Goal: Check status: Check status

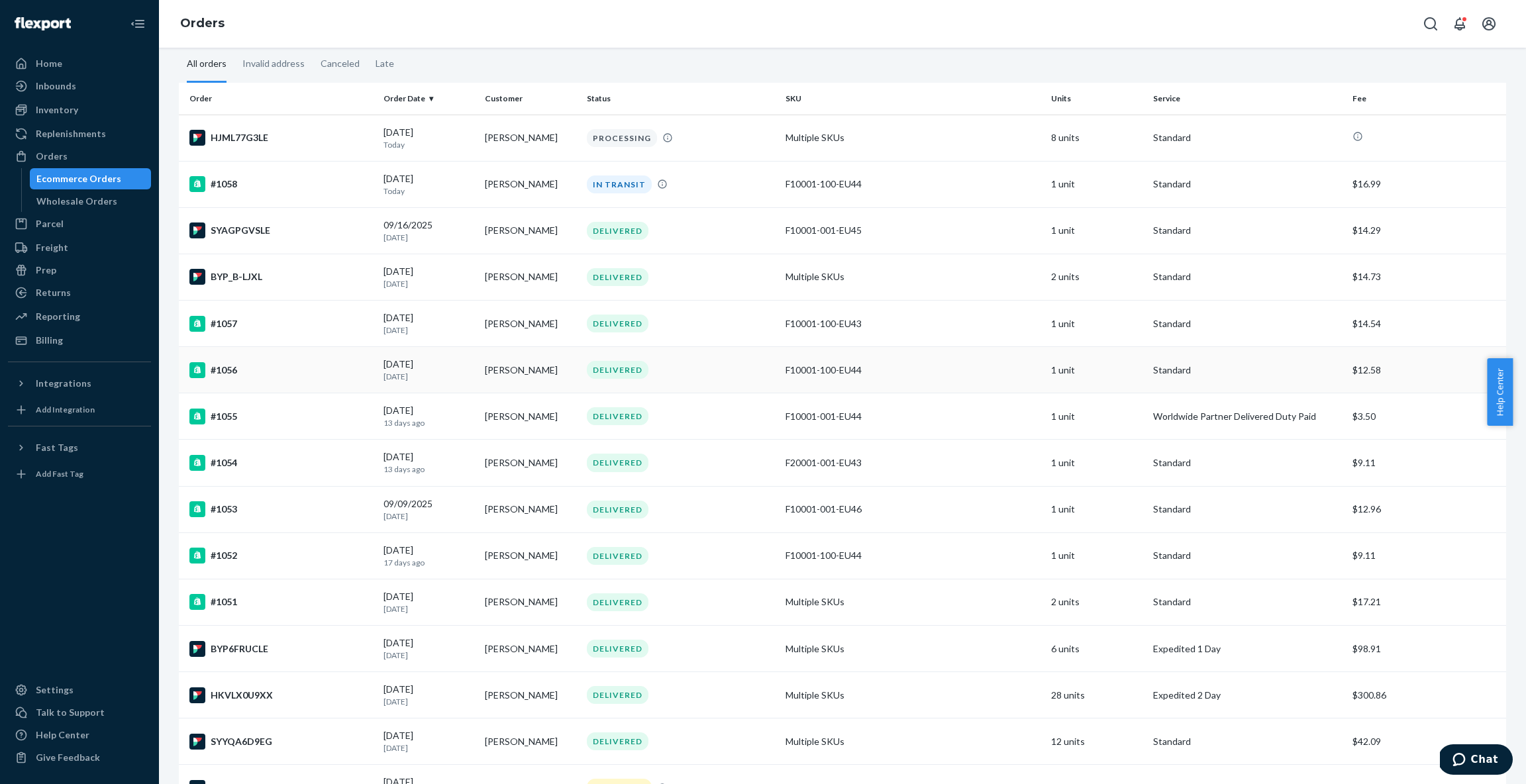
scroll to position [59, 0]
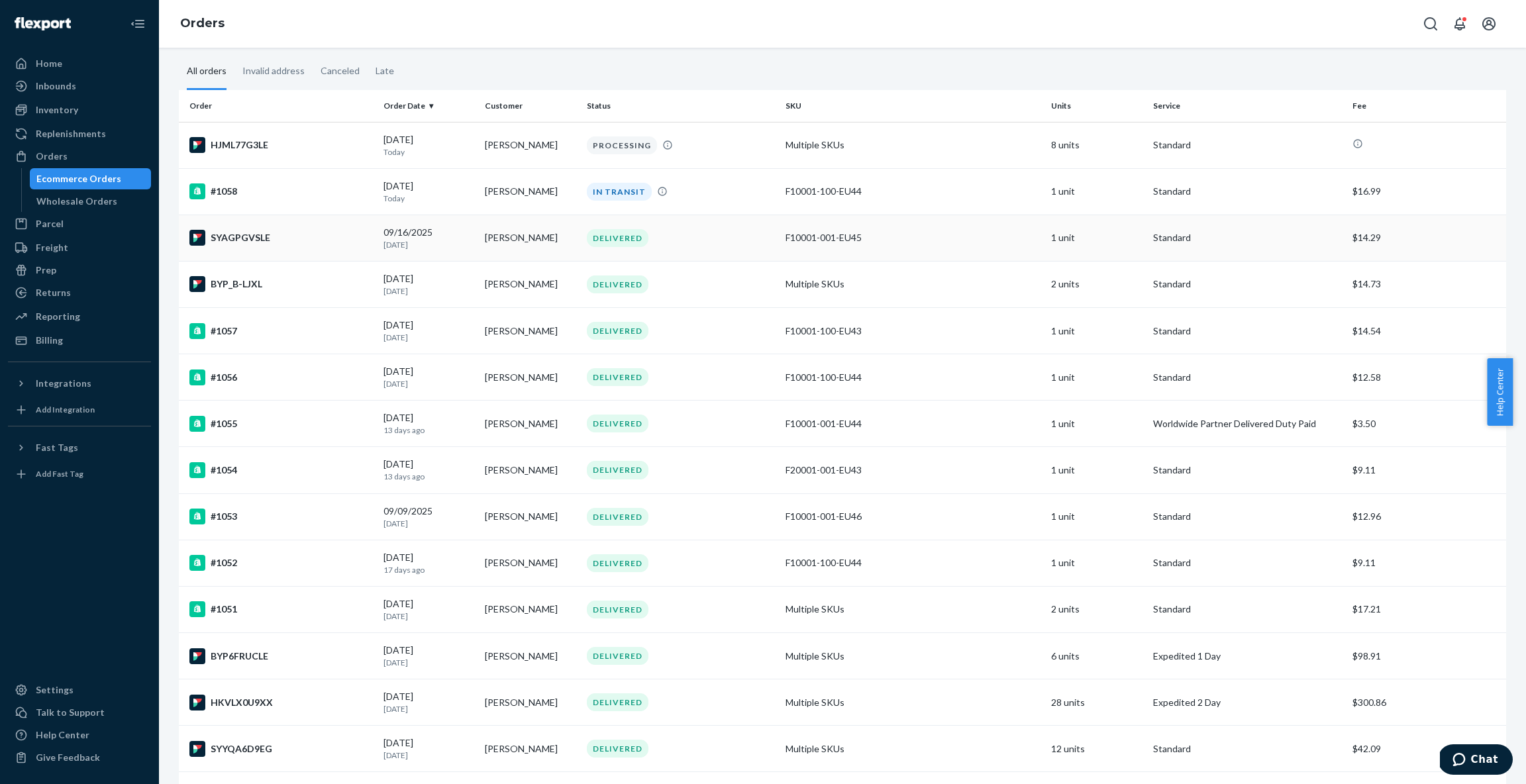
click at [666, 237] on div "DELIVERED" at bounding box center [681, 239] width 194 height 18
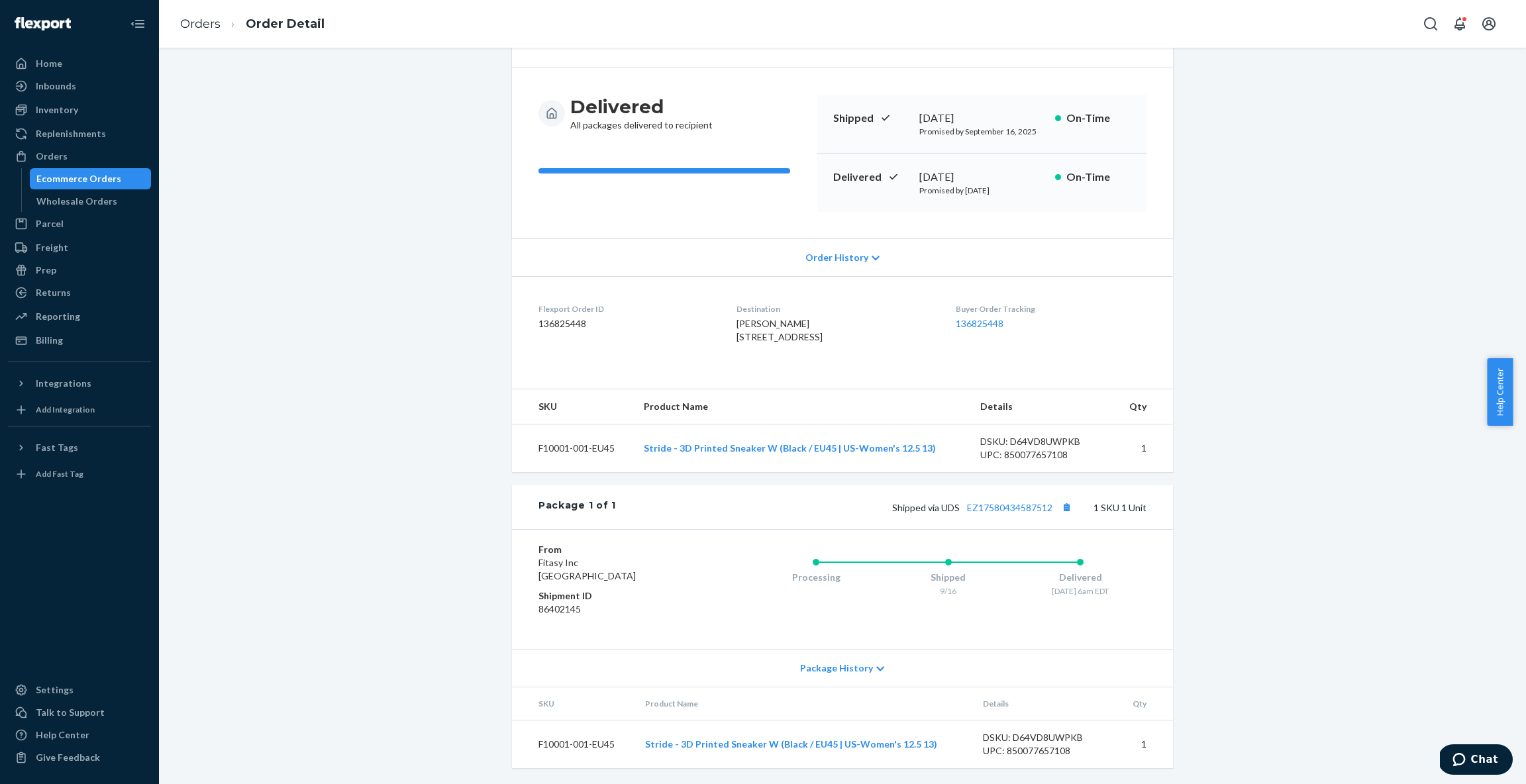
scroll to position [117, 0]
click at [876, 671] on icon at bounding box center [880, 668] width 8 height 9
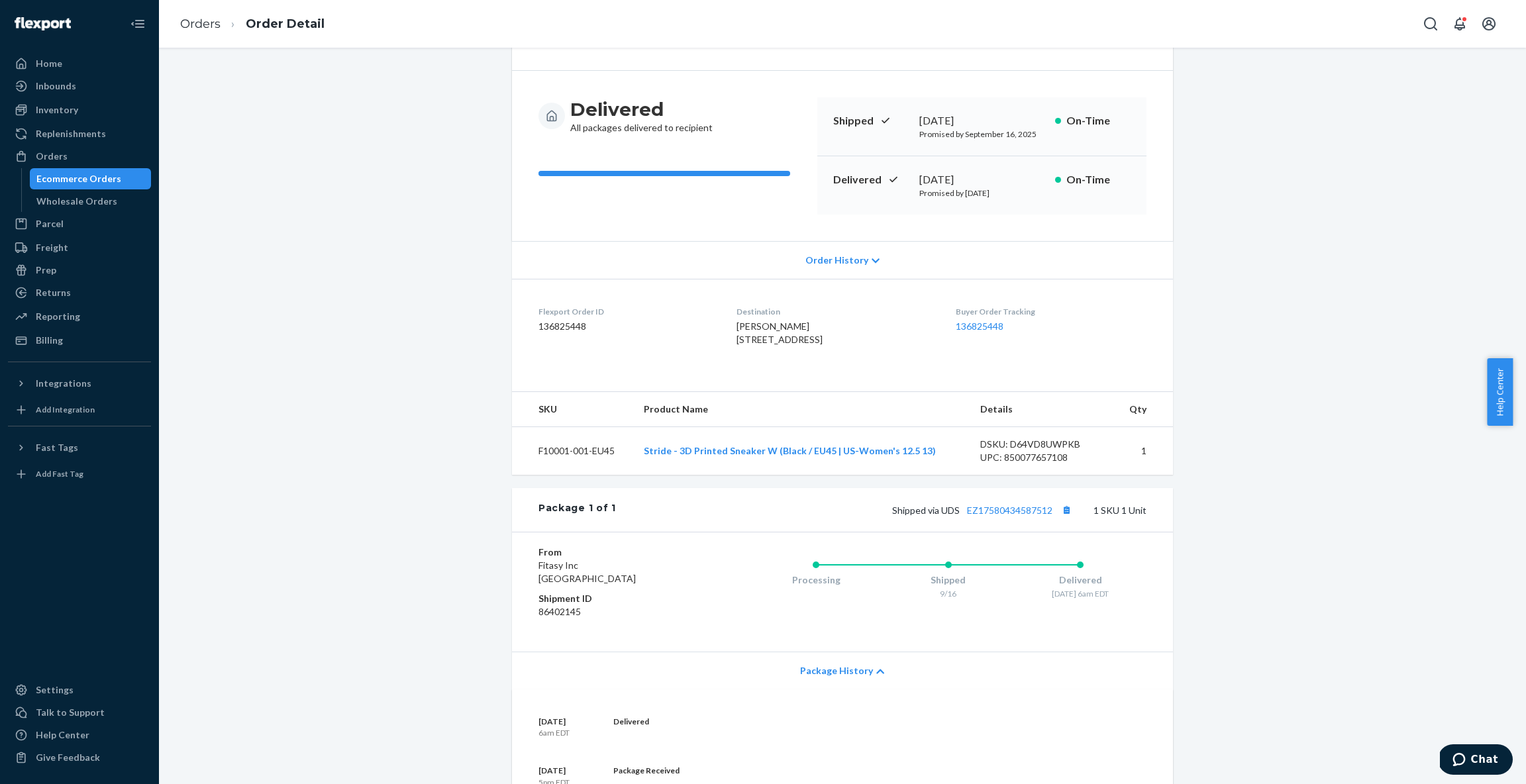
scroll to position [0, 0]
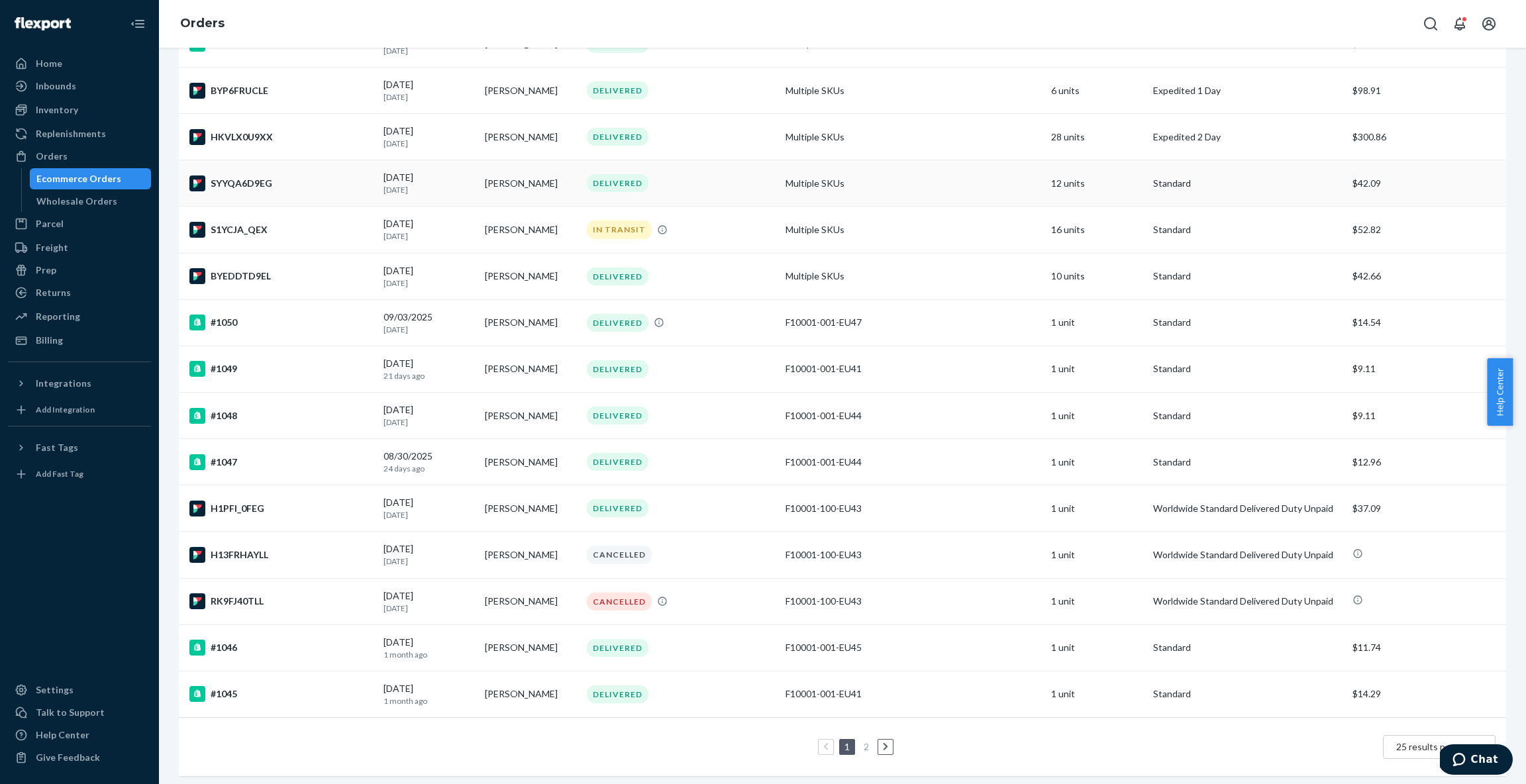
scroll to position [637, 0]
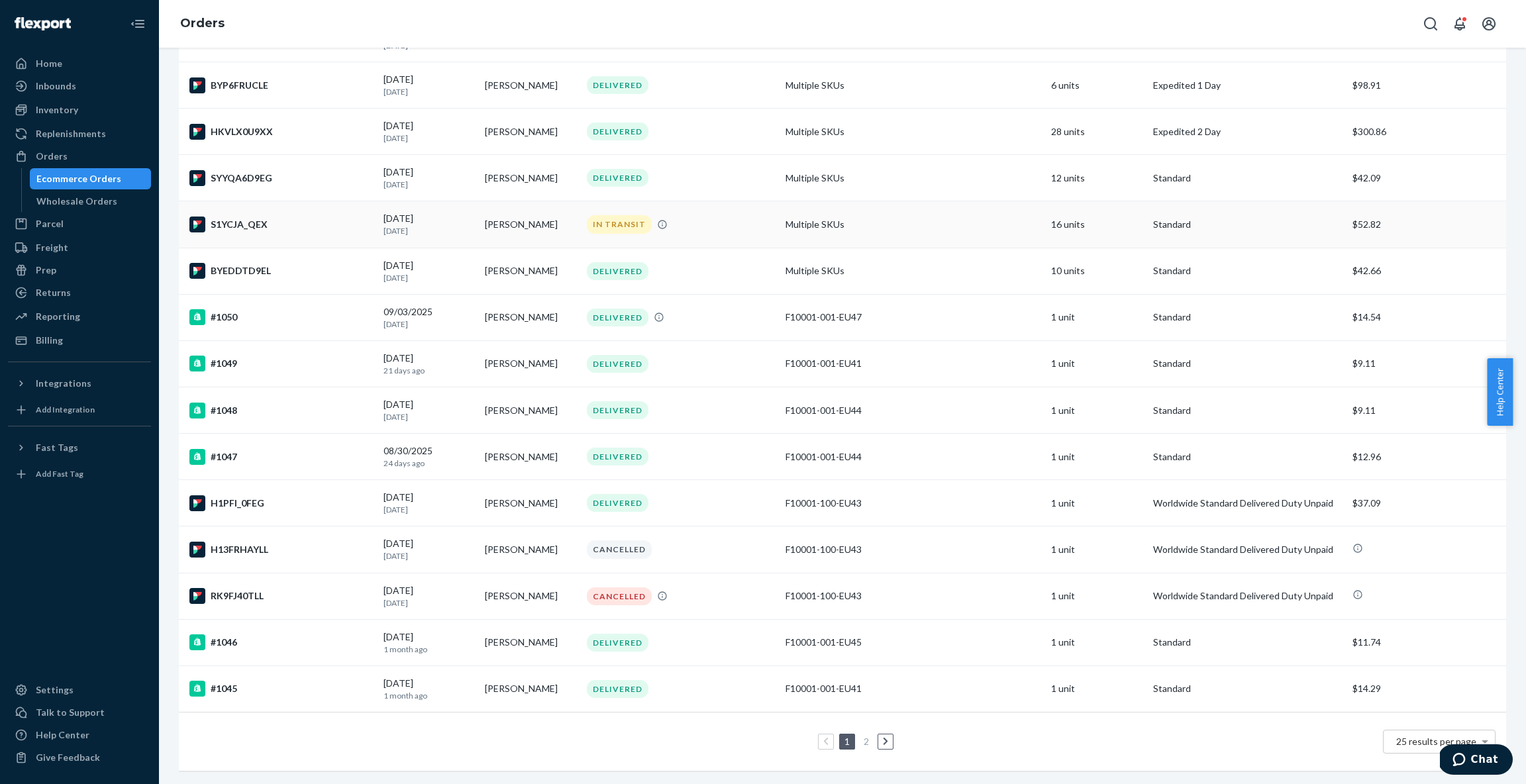
click at [571, 211] on td "[PERSON_NAME]" at bounding box center [530, 224] width 102 height 46
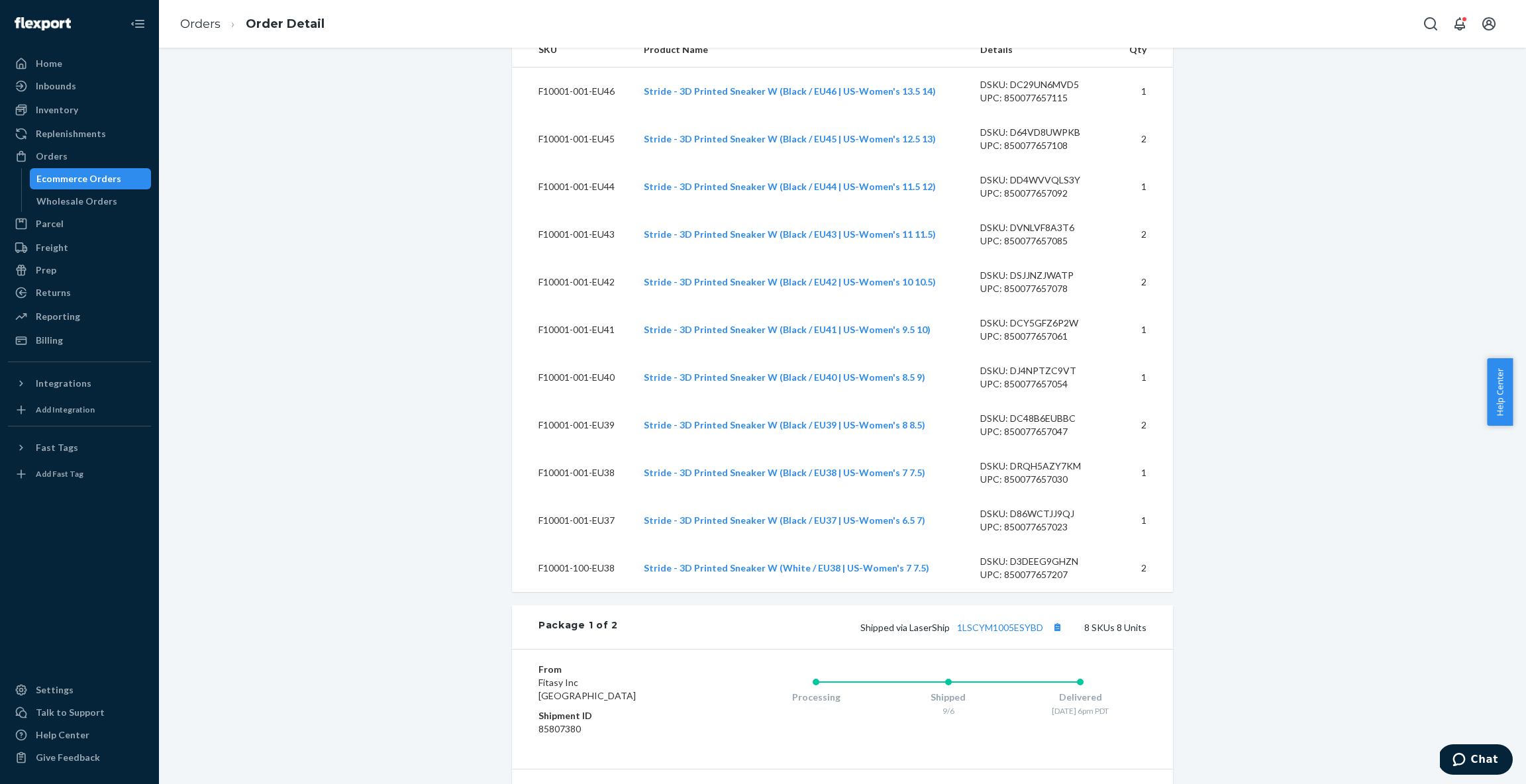
scroll to position [843, 0]
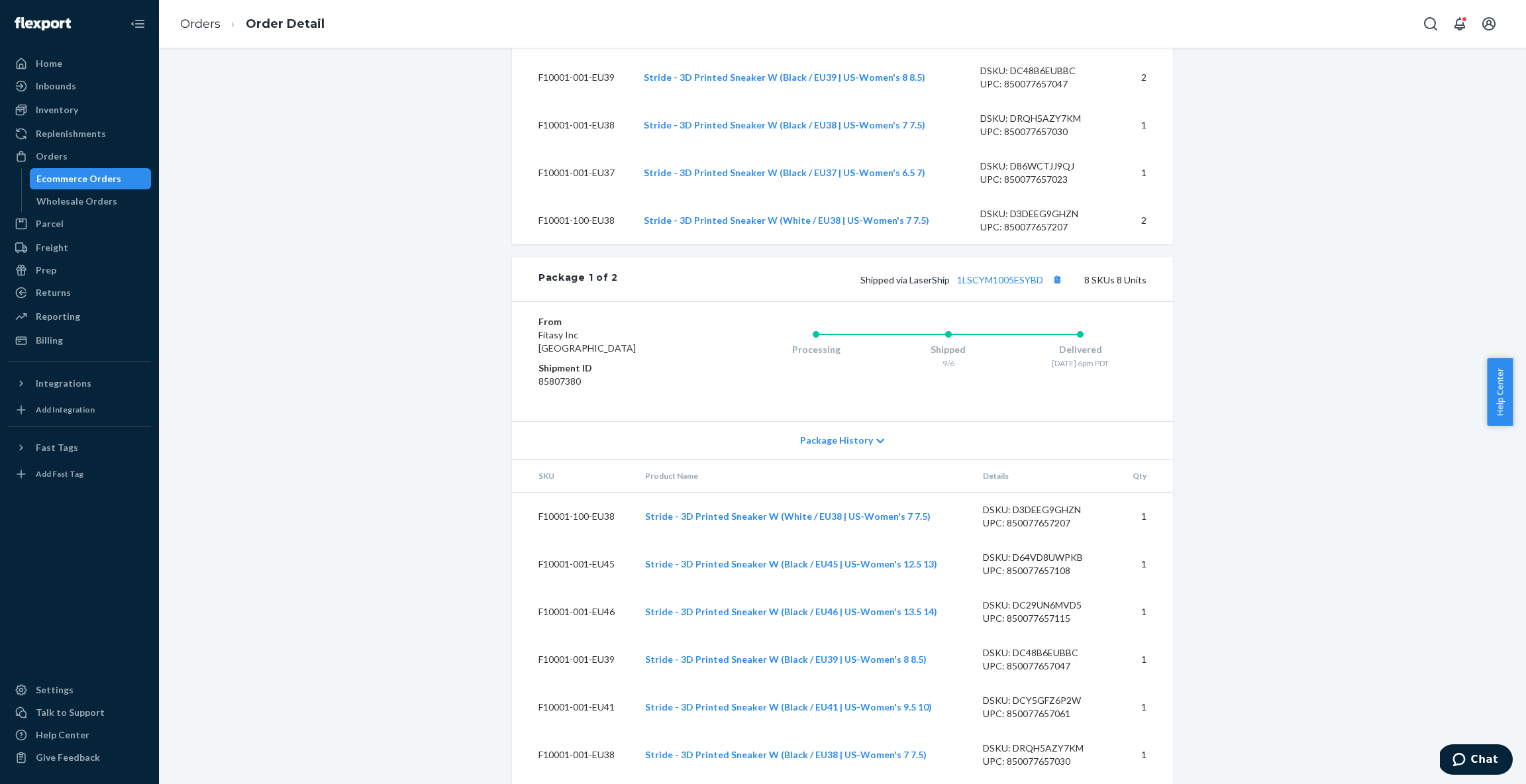
click at [876, 443] on icon at bounding box center [880, 440] width 8 height 5
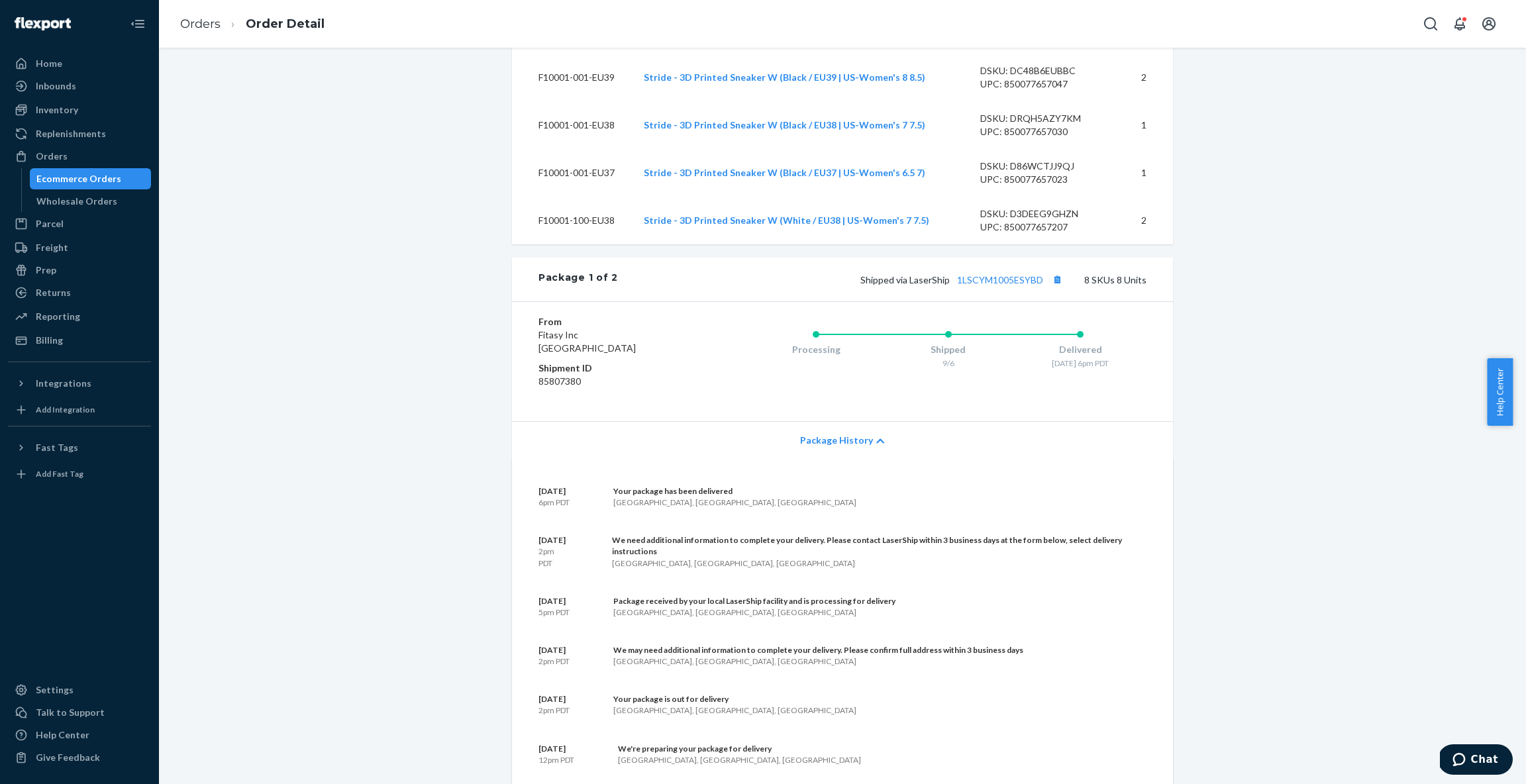
click at [876, 445] on icon at bounding box center [880, 441] width 8 height 9
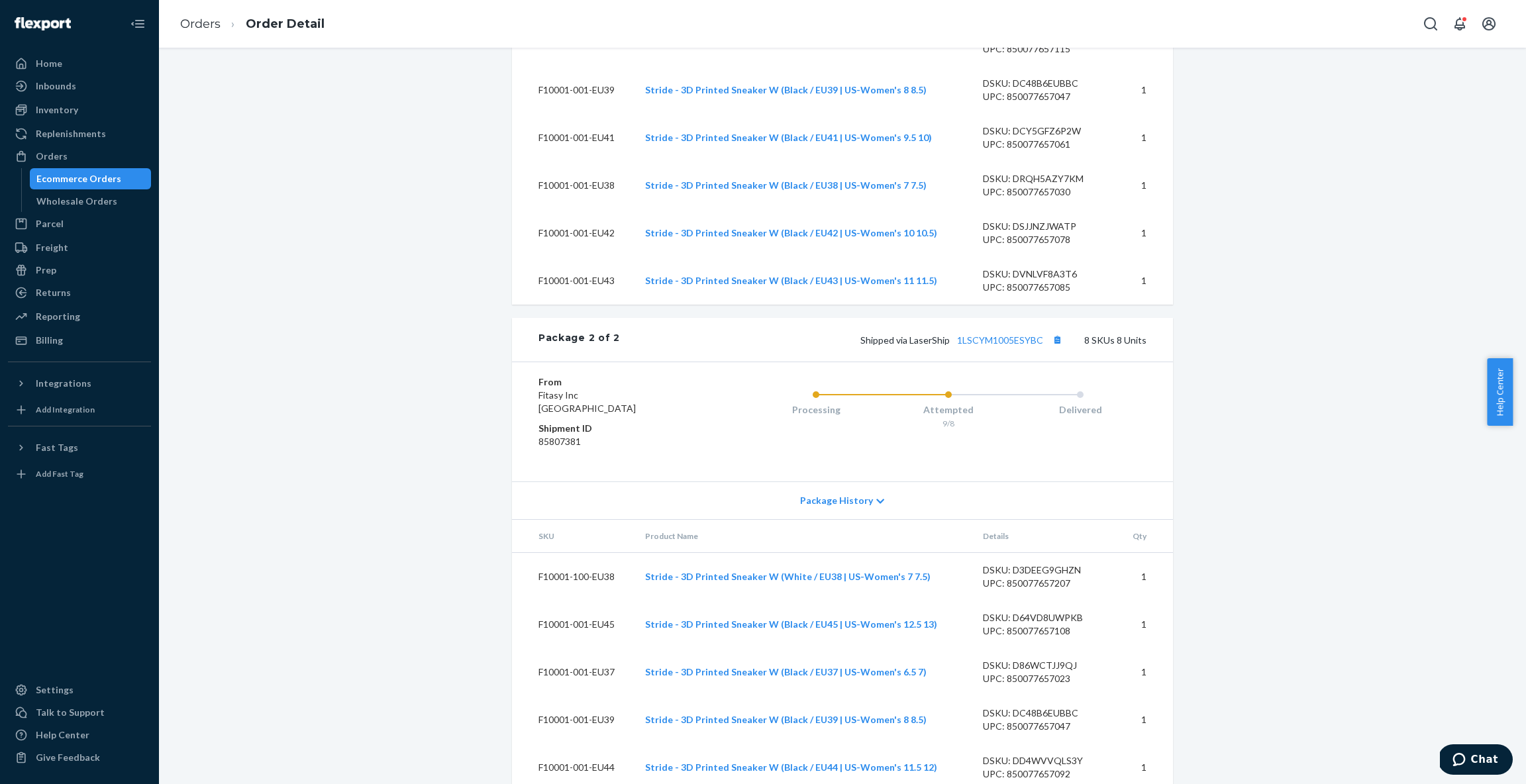
scroll to position [1417, 0]
click at [876, 502] on icon at bounding box center [880, 497] width 8 height 9
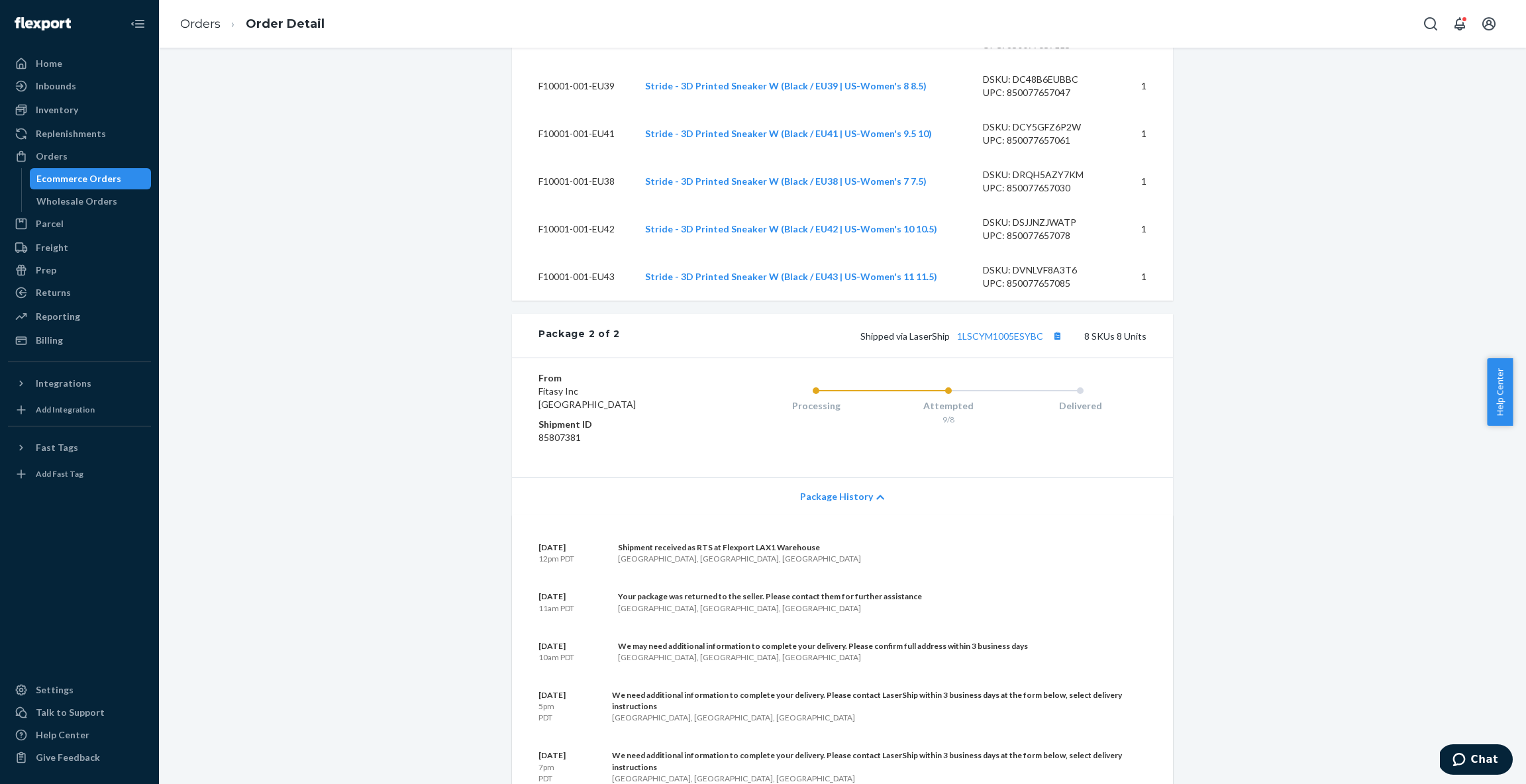
click at [876, 515] on div "Package History" at bounding box center [843, 495] width 661 height 37
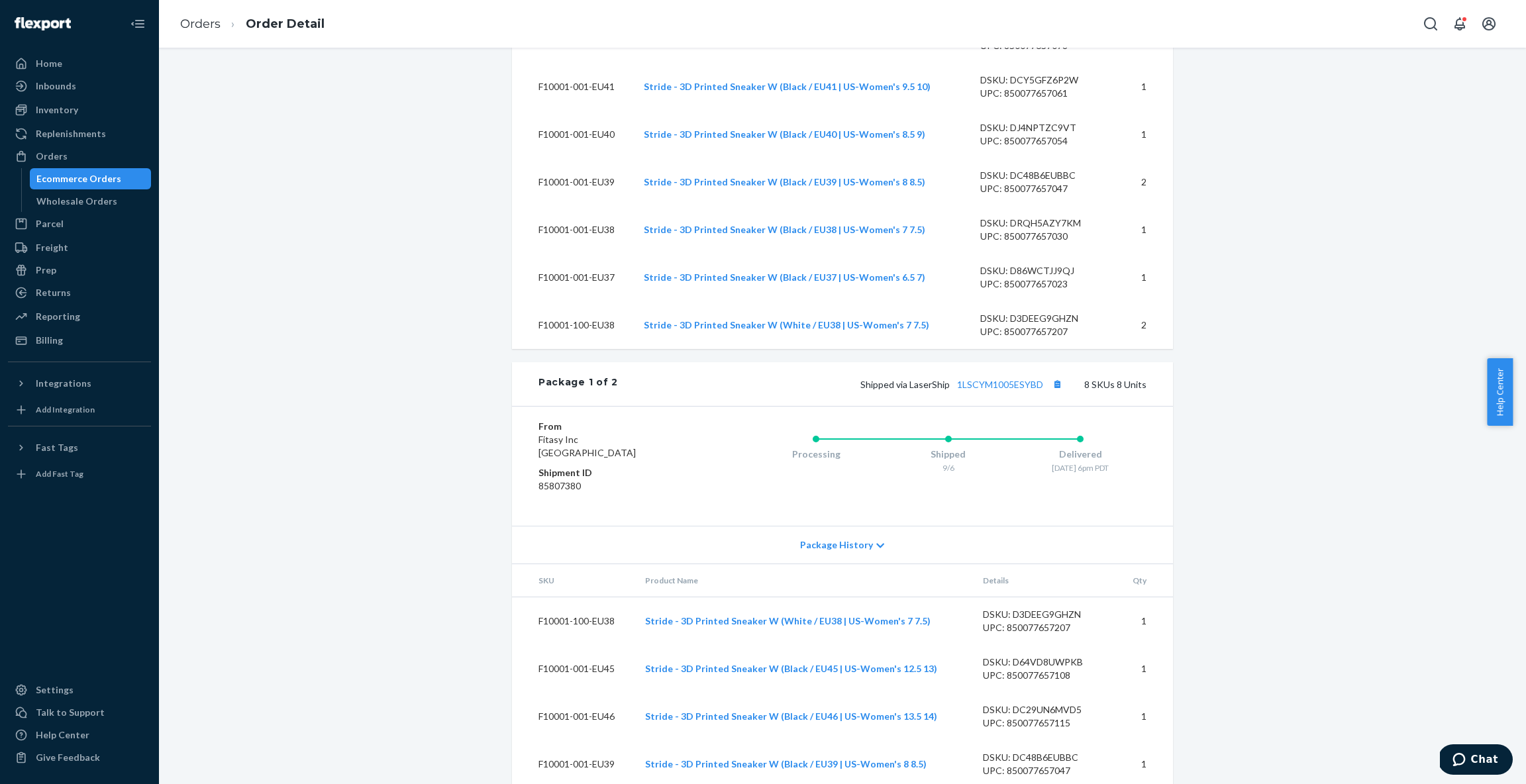
scroll to position [755, 0]
